Goal: Task Accomplishment & Management: Manage account settings

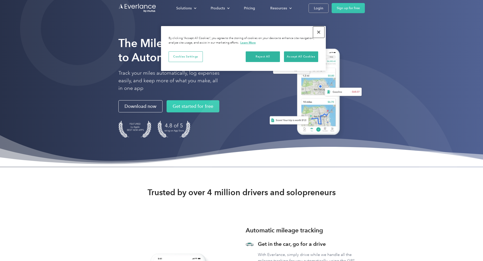
click at [318, 33] on button "Close" at bounding box center [318, 32] width 11 height 11
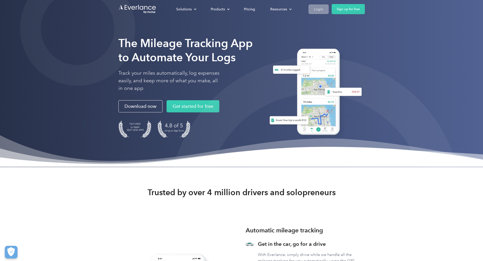
click at [323, 10] on div "Login" at bounding box center [318, 9] width 9 height 6
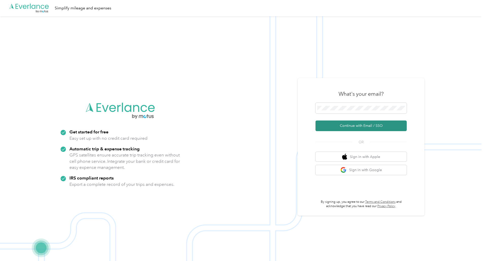
click at [362, 125] on button "Continue with Email / SSO" at bounding box center [361, 126] width 91 height 11
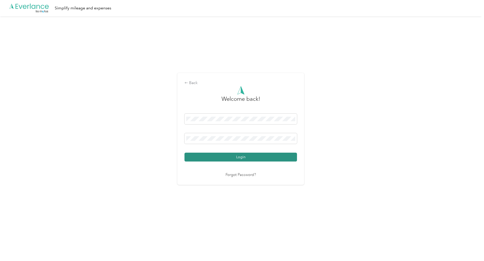
click at [245, 160] on button "Login" at bounding box center [241, 157] width 113 height 9
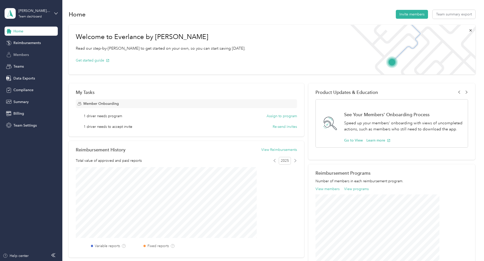
click at [17, 56] on span "Members" at bounding box center [20, 54] width 15 height 5
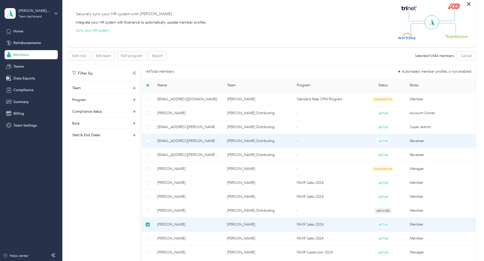
scroll to position [76, 0]
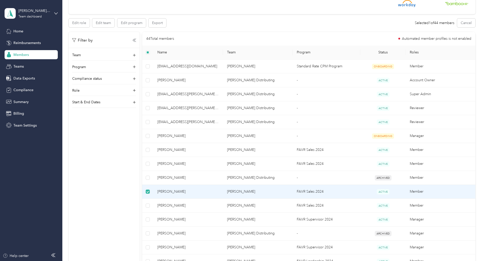
click at [209, 192] on span "[PERSON_NAME]" at bounding box center [188, 192] width 62 height 6
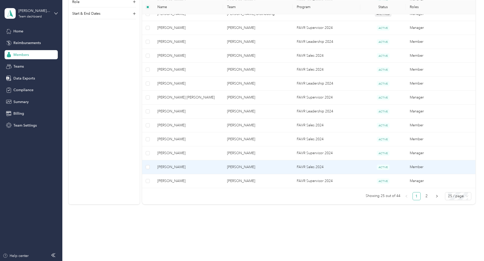
scroll to position [0, 0]
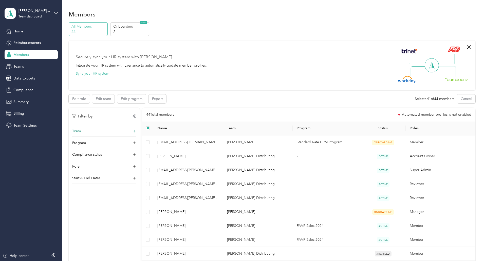
click at [137, 130] on icon at bounding box center [134, 131] width 5 height 5
click at [22, 68] on span "Teams" at bounding box center [18, 66] width 10 height 5
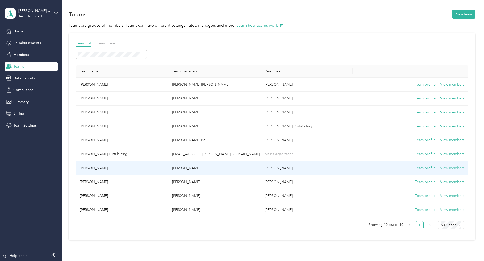
click at [440, 168] on button "View members" at bounding box center [452, 169] width 24 height 6
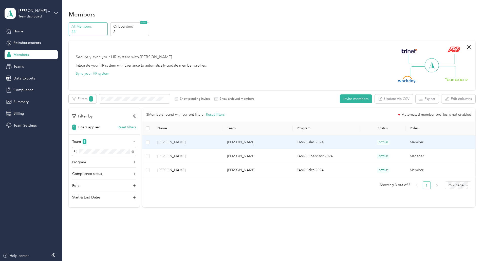
click at [253, 144] on td "[PERSON_NAME]" at bounding box center [258, 143] width 70 height 14
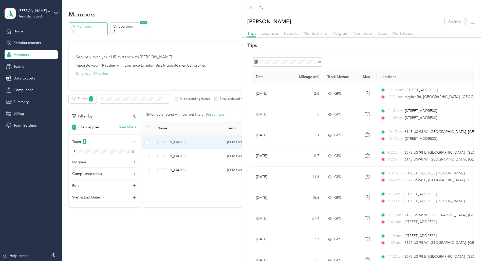
click at [214, 50] on div "[PERSON_NAME] Archive Trips Expenses Reports Member info Program Commute Rates …" at bounding box center [242, 130] width 484 height 261
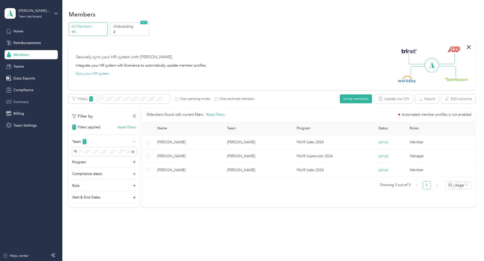
click at [23, 102] on span "Summary" at bounding box center [20, 101] width 15 height 5
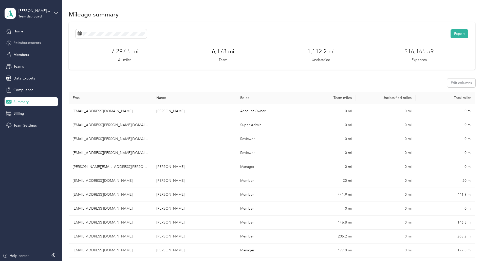
click at [28, 42] on span "Reimbursements" at bounding box center [26, 42] width 27 height 5
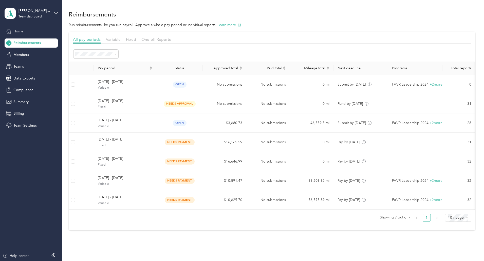
click at [20, 32] on span "Home" at bounding box center [18, 31] width 10 height 5
